Goal: Information Seeking & Learning: Check status

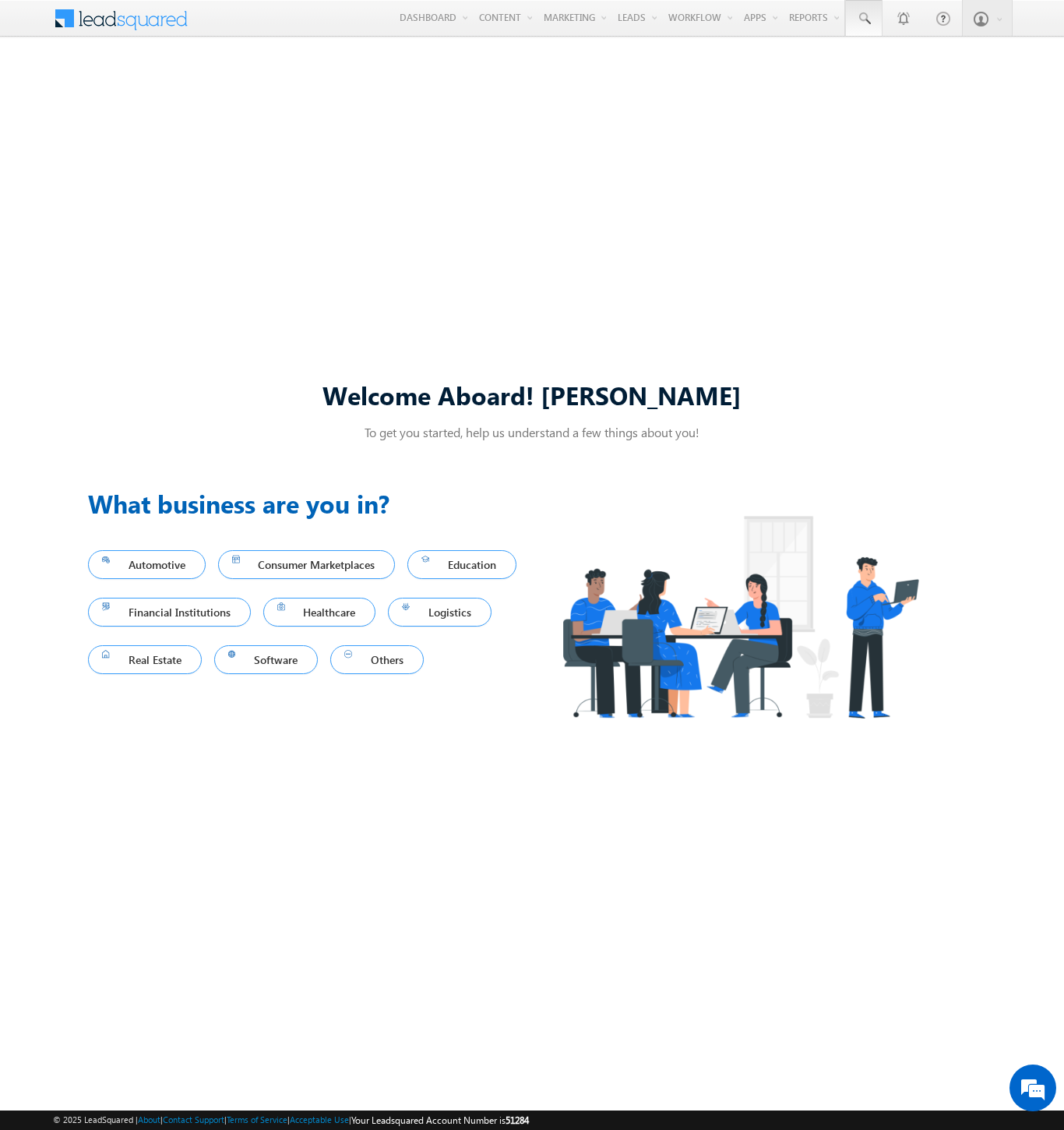
click at [863, 18] on span at bounding box center [863, 18] width 15 height 15
type input "8936415362"
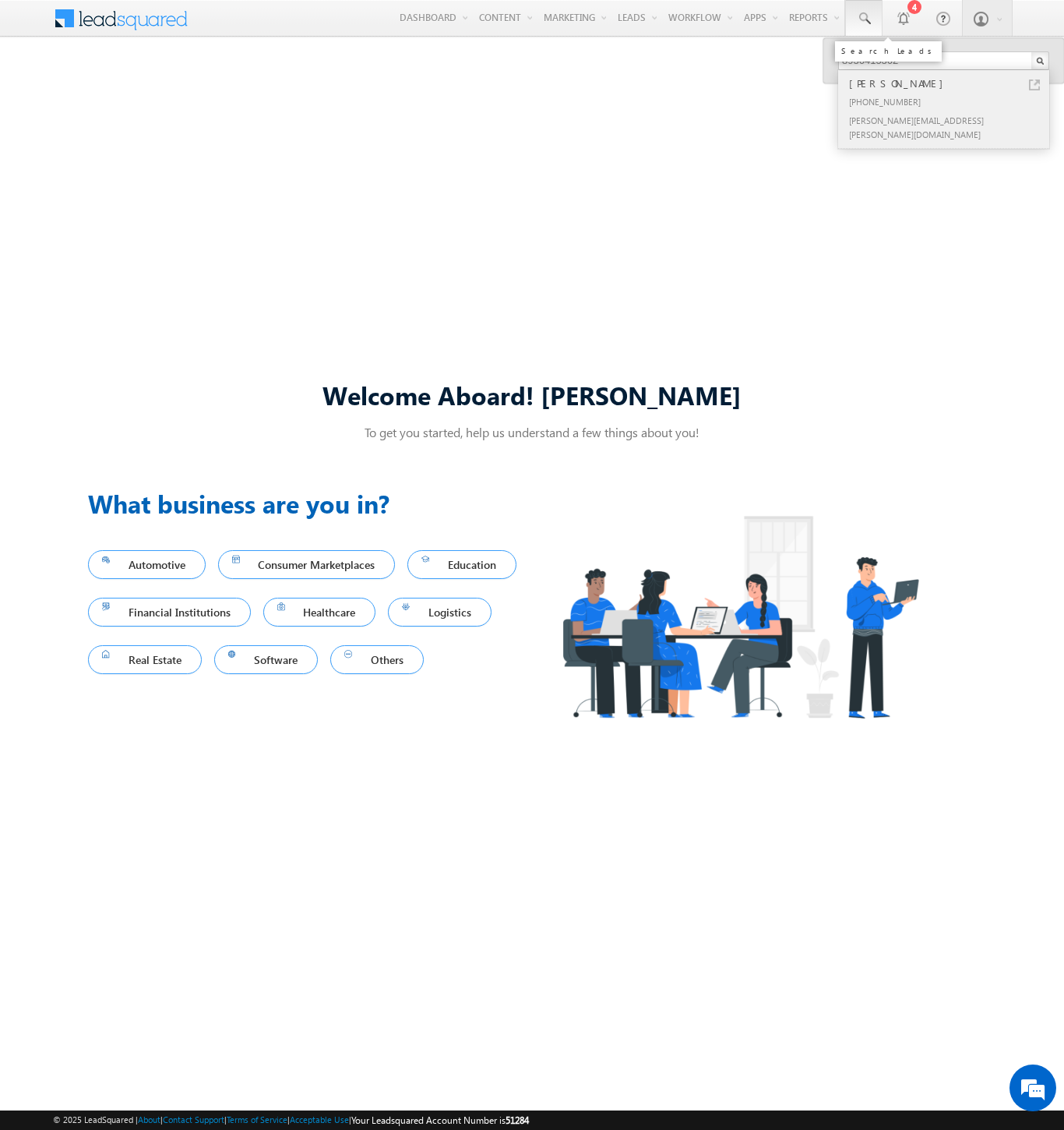
click at [950, 83] on div "[PERSON_NAME]" at bounding box center [950, 83] width 209 height 17
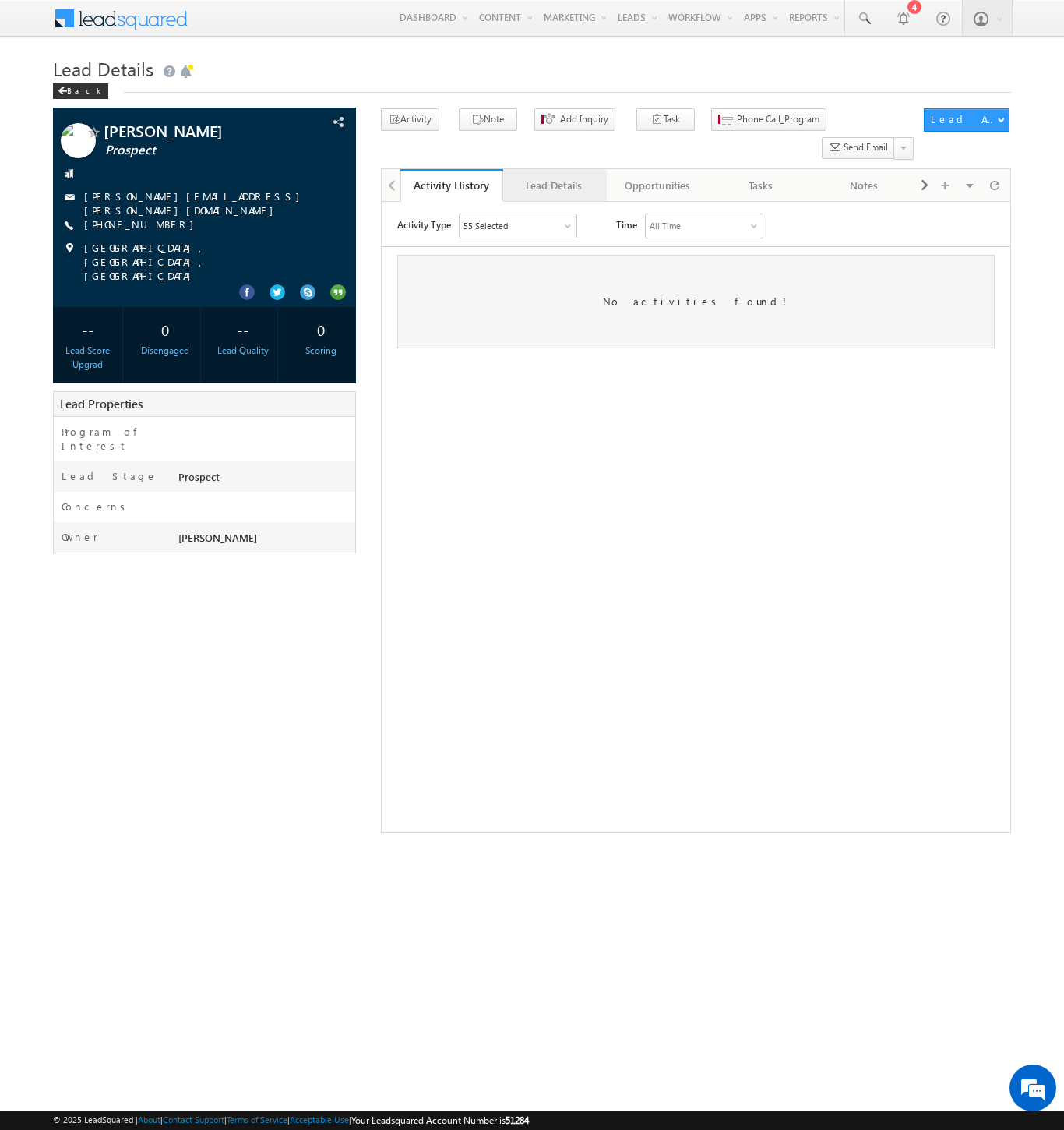
click at [554, 176] on div "Lead Details" at bounding box center [553, 185] width 76 height 18
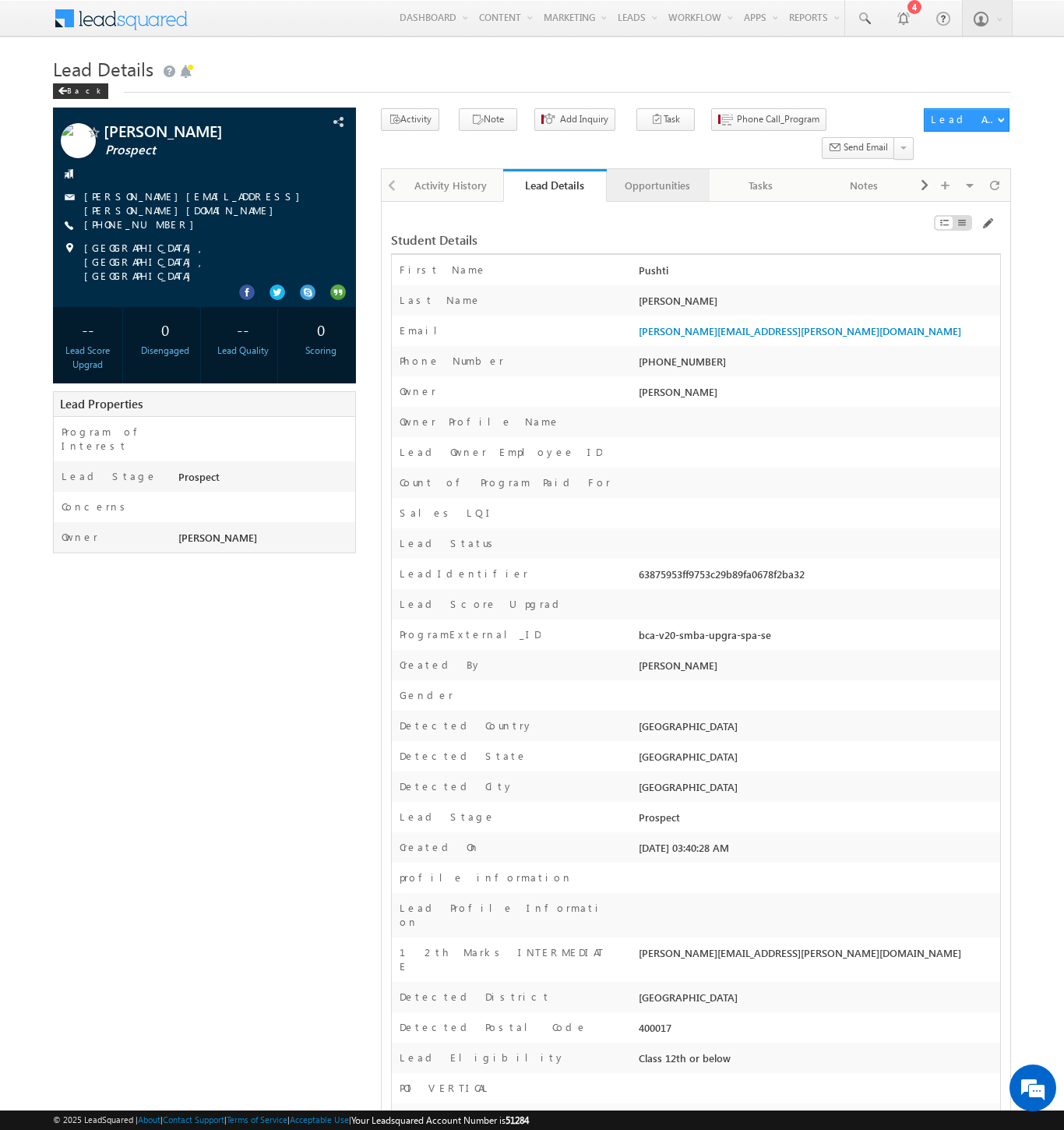
click at [656, 176] on div "Opportunities" at bounding box center [657, 185] width 76 height 18
